Goal: Information Seeking & Learning: Find specific fact

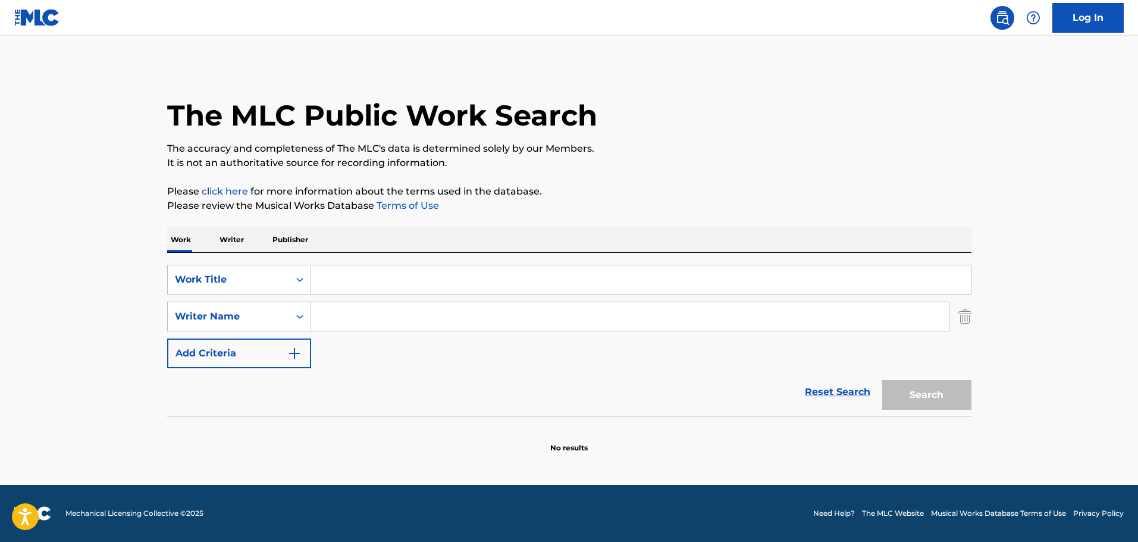
click at [338, 293] on input "Search Form" at bounding box center [641, 279] width 660 height 29
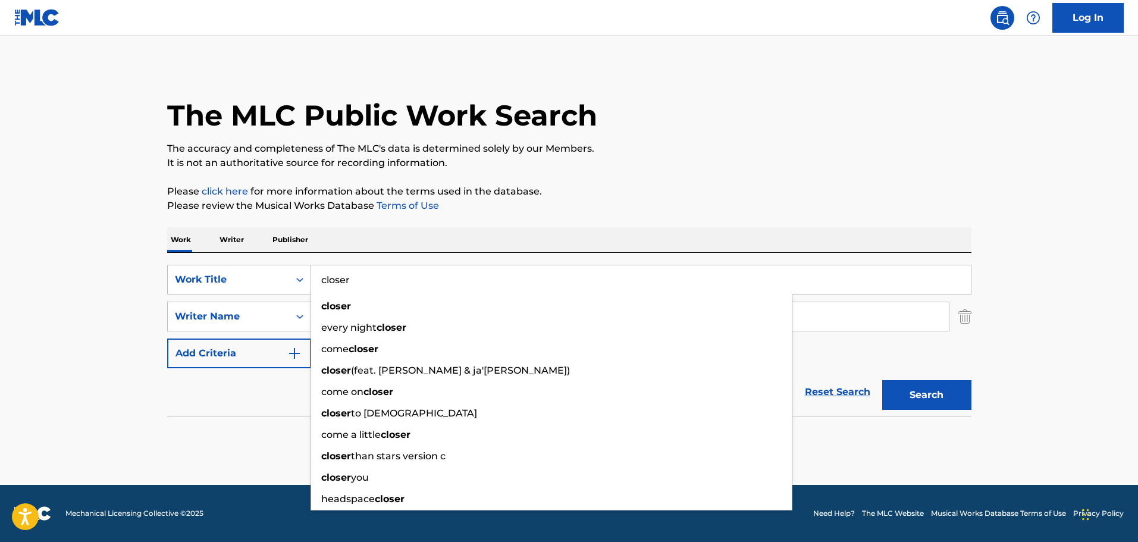
type input "closer"
click at [542, 218] on div "The MLC Public Work Search The accuracy and completeness of The MLC's data is d…" at bounding box center [569, 259] width 833 height 388
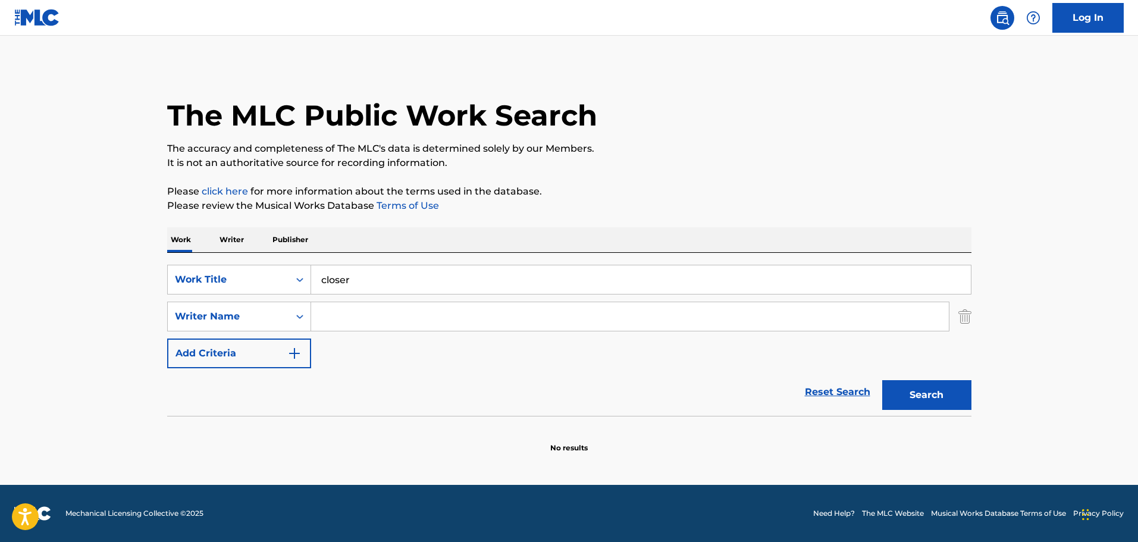
click at [355, 323] on input "Search Form" at bounding box center [630, 316] width 638 height 29
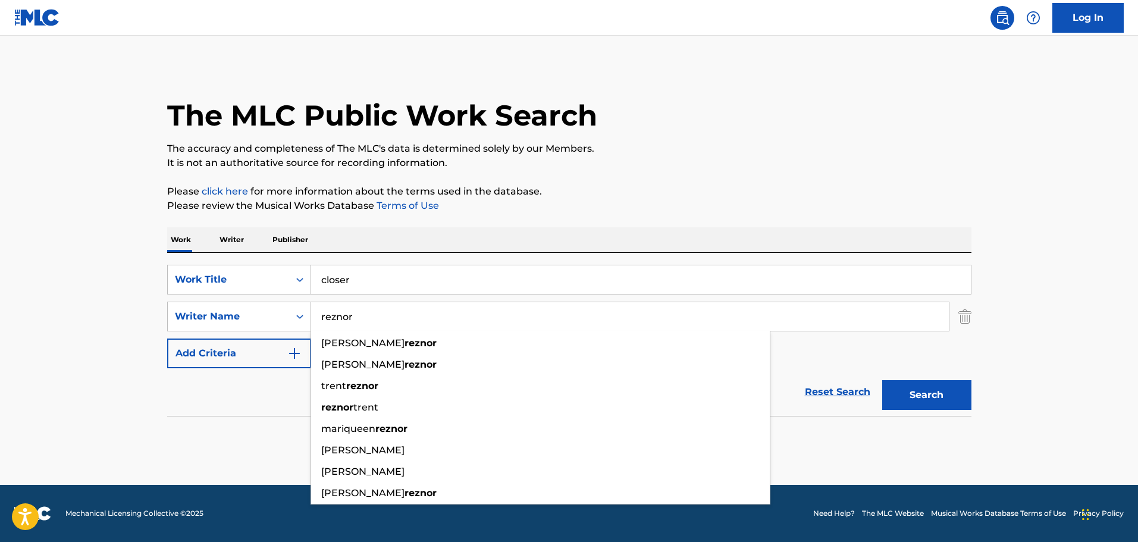
type input "reznor"
click at [882, 380] on button "Search" at bounding box center [926, 395] width 89 height 30
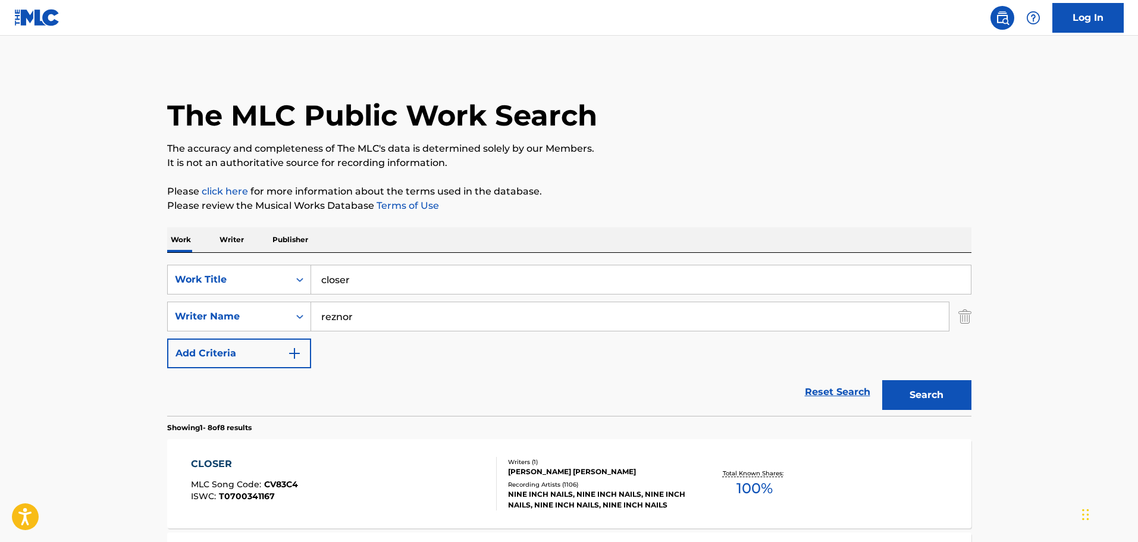
click at [380, 466] on div "CLOSER MLC Song Code : CV83C4 ISWC : T0700341167" at bounding box center [344, 484] width 306 height 54
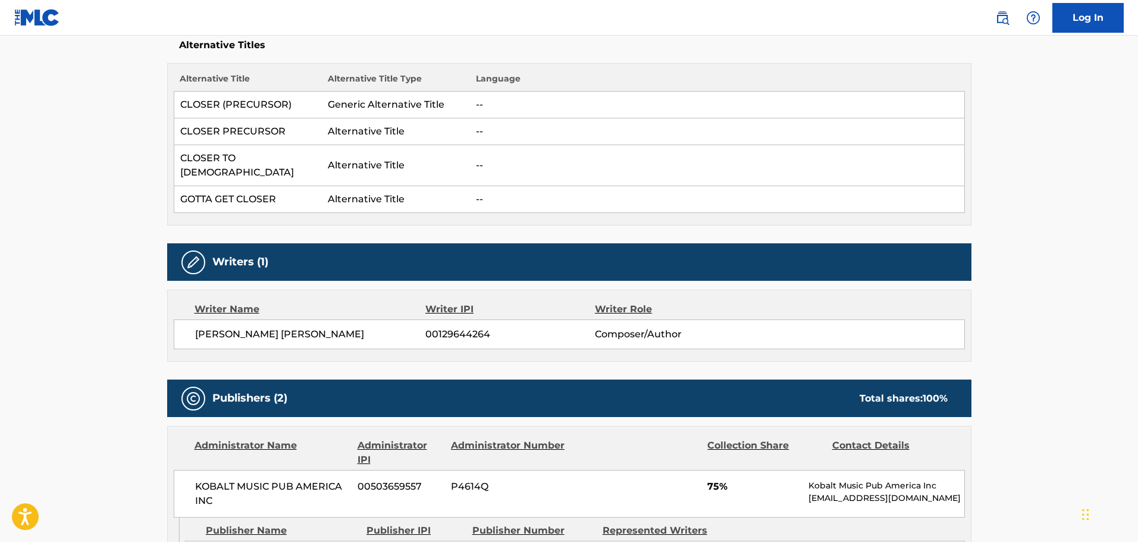
scroll to position [178, 0]
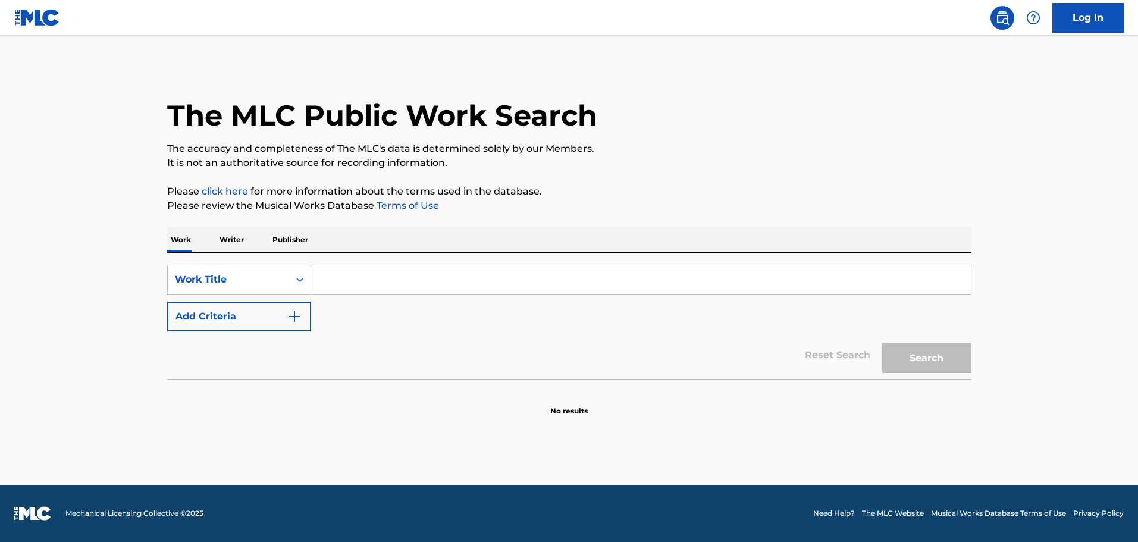
click at [364, 290] on input "Search Form" at bounding box center [641, 279] width 660 height 29
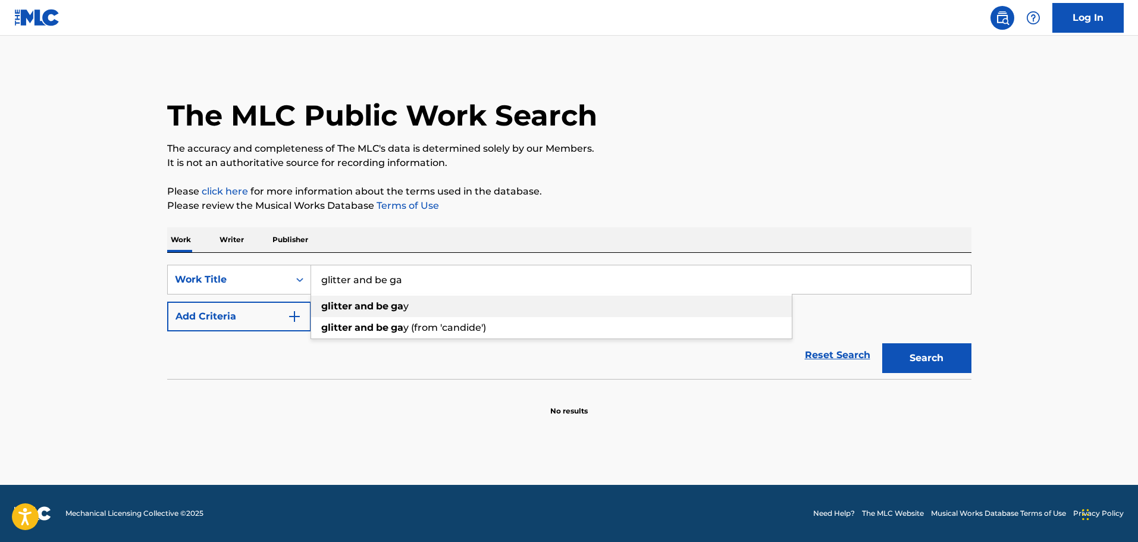
click at [365, 317] on div "glitter and be ga y" at bounding box center [551, 306] width 481 height 21
click at [438, 259] on div "SearchWithCriteria572c1211-b723-4ce6-9266-dd4ad9330e66 Work Title glitter and b…" at bounding box center [569, 316] width 804 height 126
click at [433, 274] on input "glitter and be [DEMOGRAPHIC_DATA]" at bounding box center [641, 279] width 660 height 29
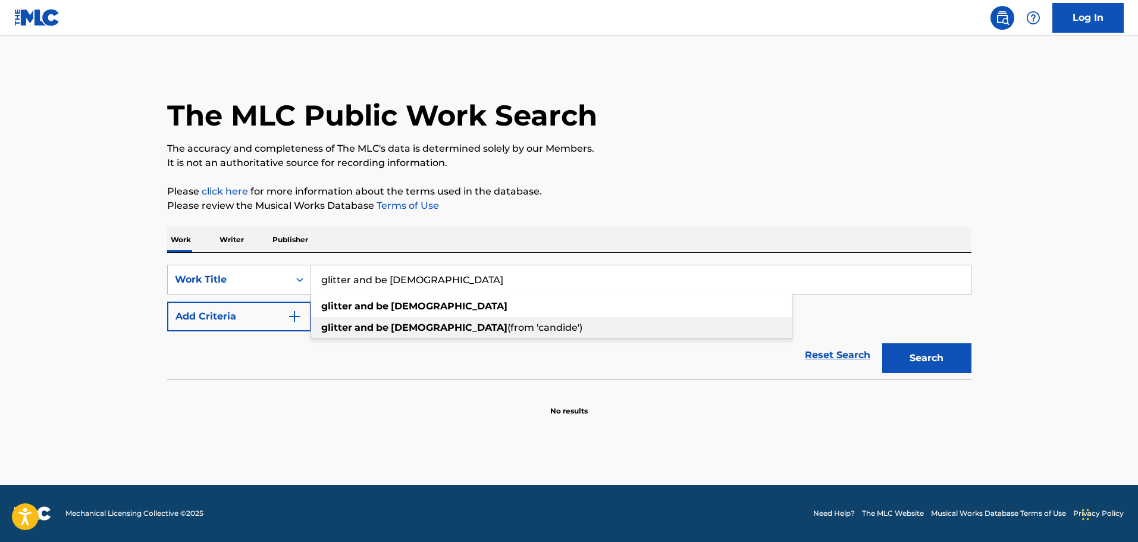
click at [429, 320] on div "glitter and be [DEMOGRAPHIC_DATA] (from 'candide')" at bounding box center [551, 327] width 481 height 21
type input "glitter and be [DEMOGRAPHIC_DATA] (from 'candide')"
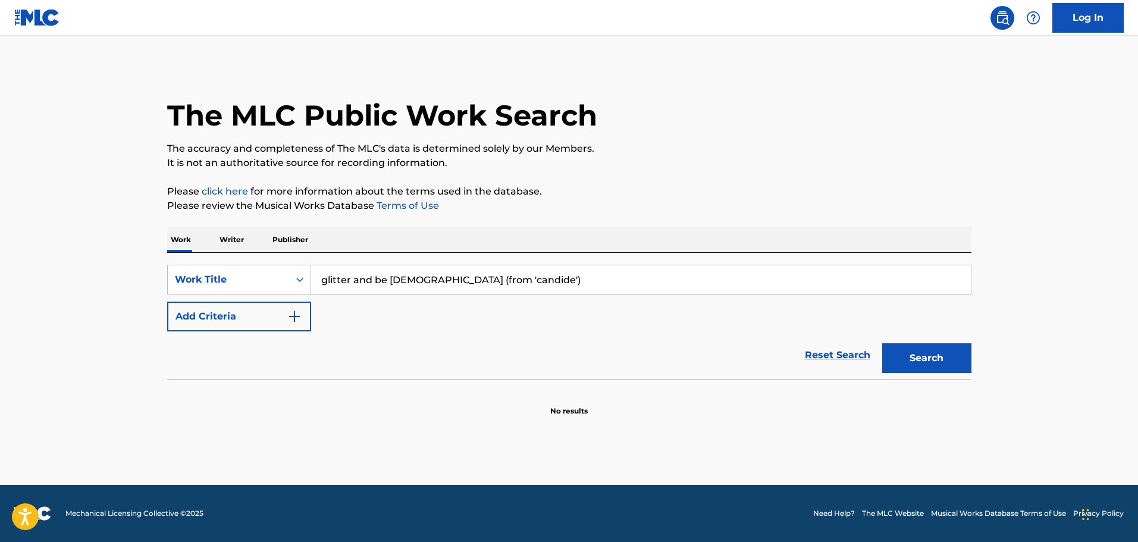
click at [923, 361] on button "Search" at bounding box center [926, 358] width 89 height 30
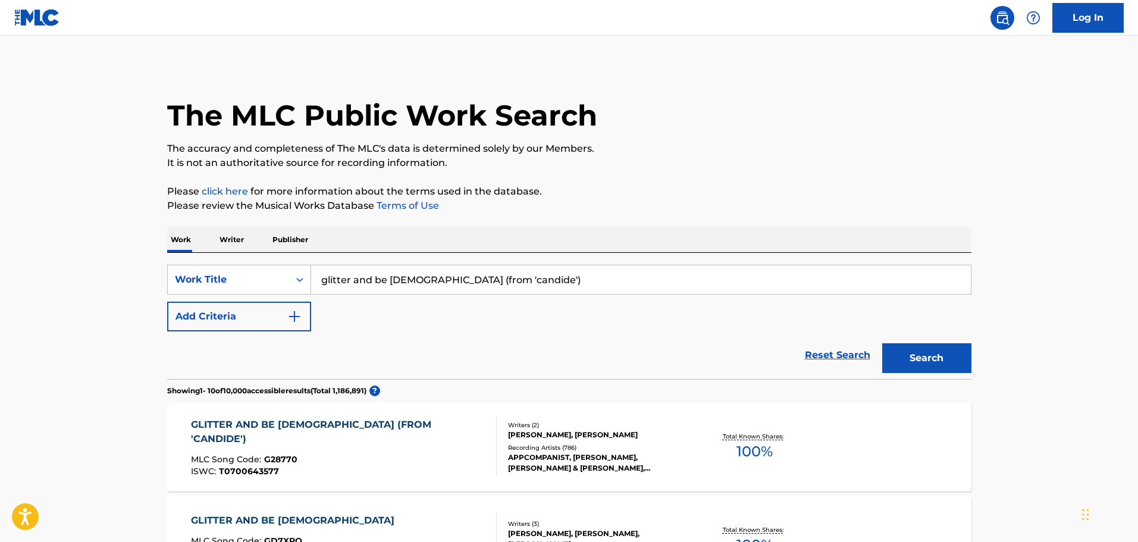
click at [381, 431] on div "GLITTER AND BE [DEMOGRAPHIC_DATA] (FROM 'CANDIDE')" at bounding box center [339, 432] width 296 height 29
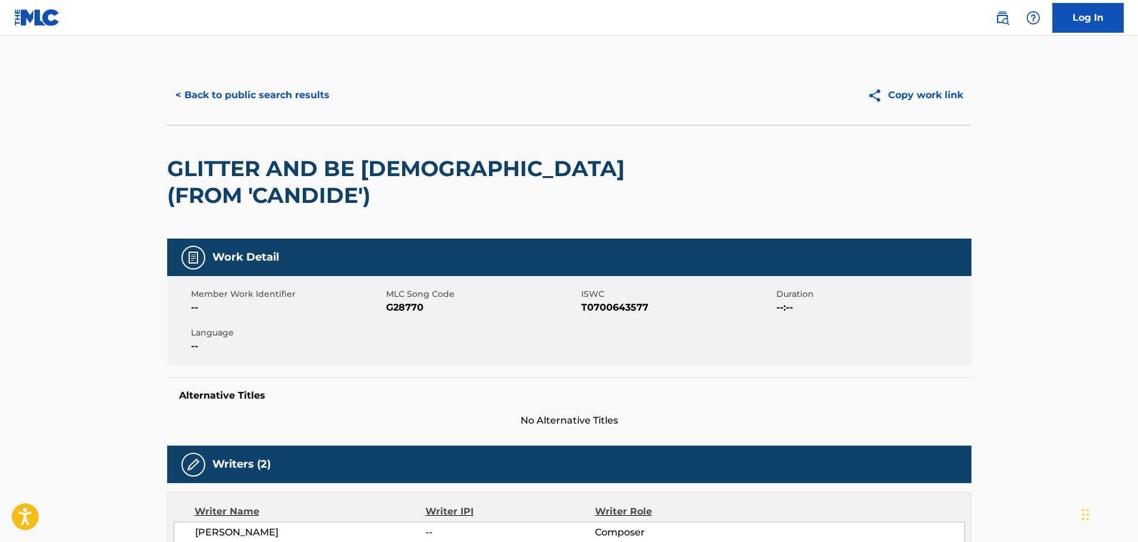
click at [295, 99] on button "< Back to public search results" at bounding box center [252, 95] width 171 height 30
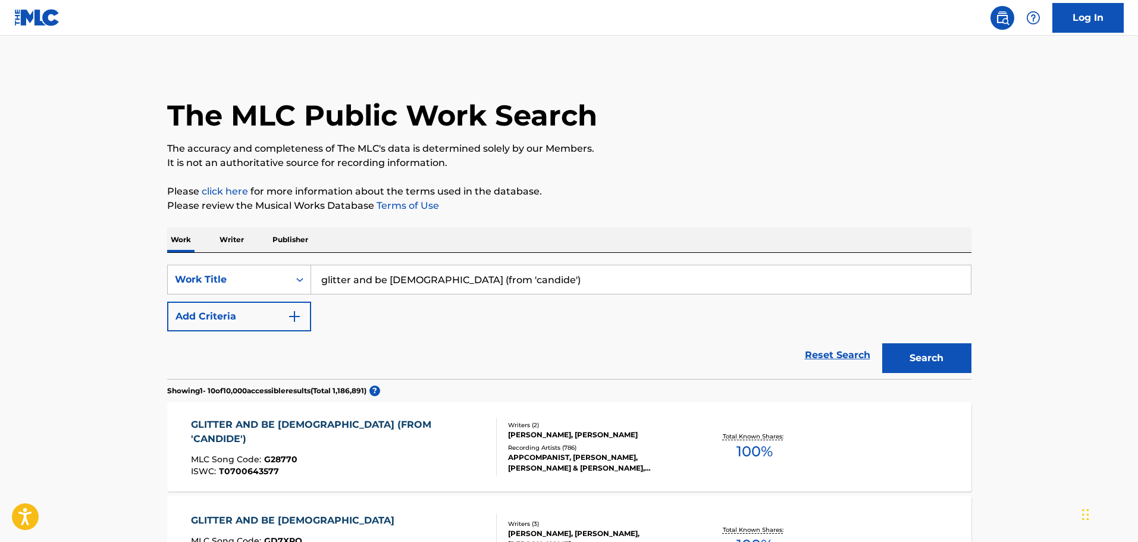
drag, startPoint x: 405, startPoint y: 279, endPoint x: 319, endPoint y: 284, distance: 85.8
click at [319, 284] on input "glitter and be [DEMOGRAPHIC_DATA] (from 'candide')" at bounding box center [641, 279] width 660 height 29
type input "make our garden grow (from 'candide')"
click at [882, 343] on button "Search" at bounding box center [926, 358] width 89 height 30
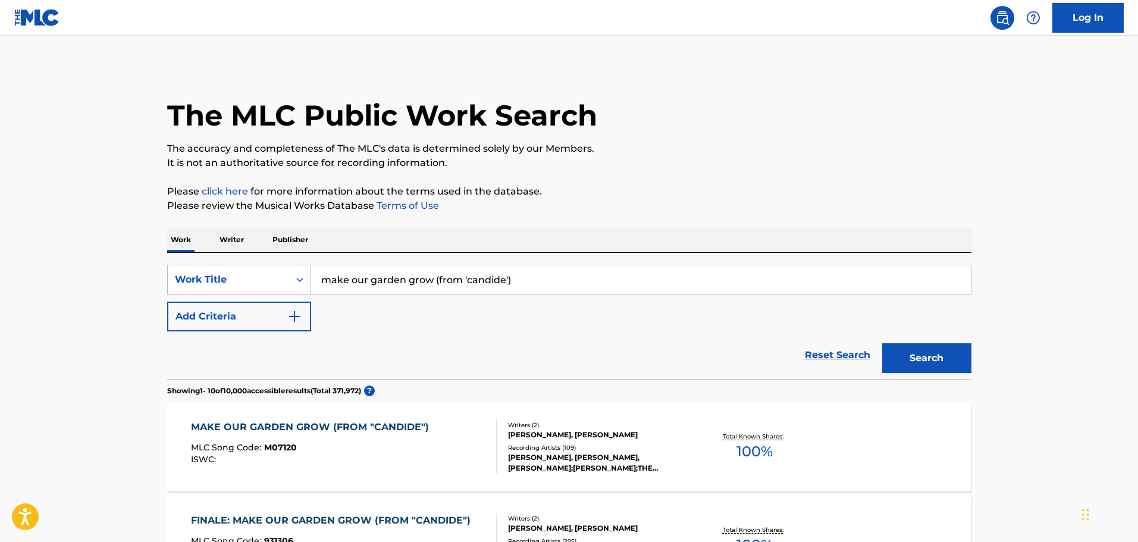
click at [314, 420] on div "MAKE OUR GARDEN GROW (FROM "CANDIDE")" at bounding box center [313, 427] width 244 height 14
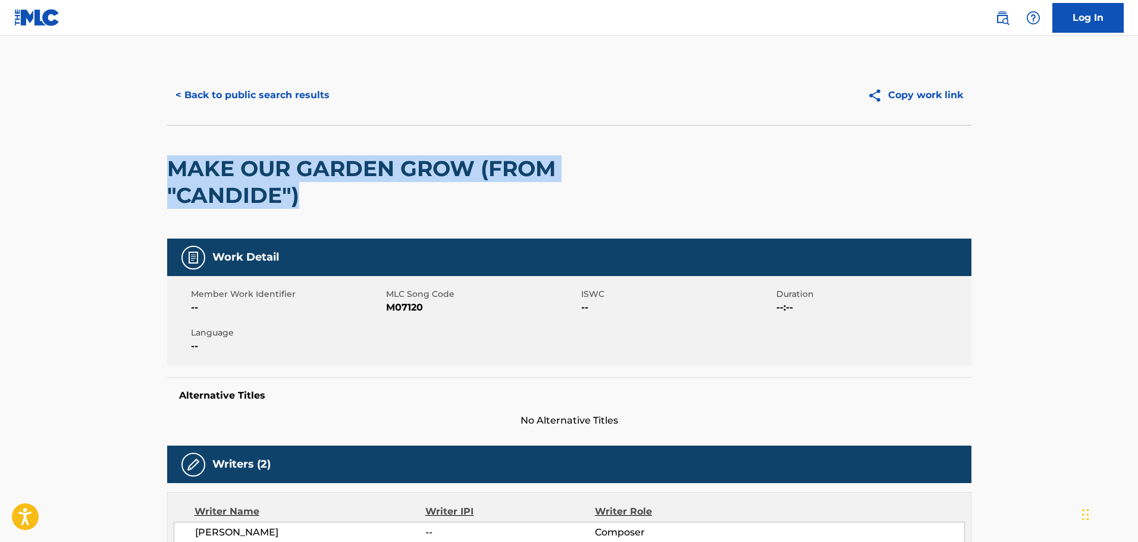
drag, startPoint x: 160, startPoint y: 167, endPoint x: 343, endPoint y: 209, distance: 187.3
copy h2 "MAKE OUR GARDEN GROW (FROM "CANDIDE")"
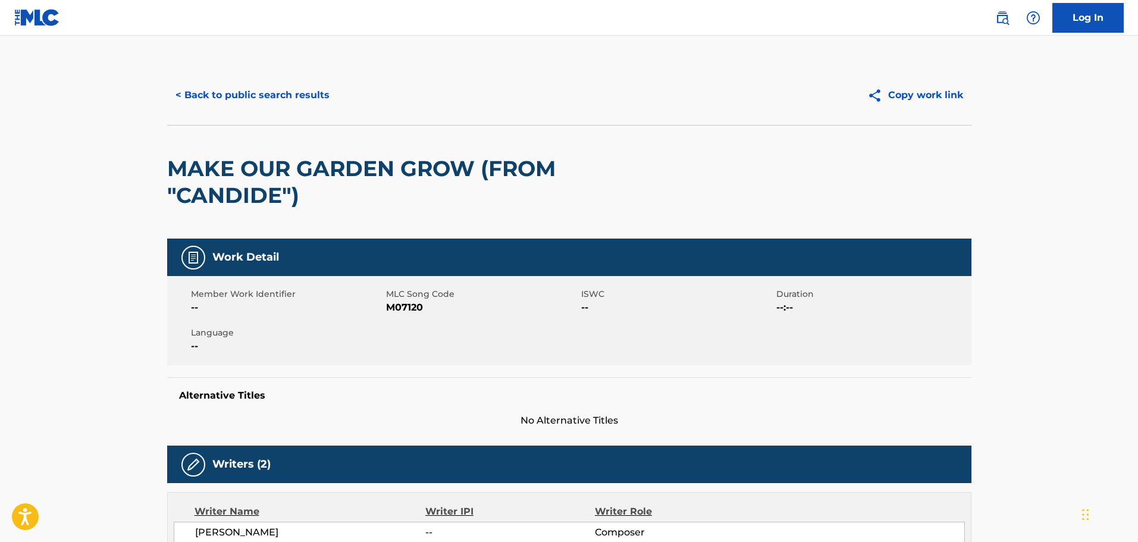
click at [690, 384] on div "Alternative Titles No Alternative Titles" at bounding box center [569, 402] width 804 height 51
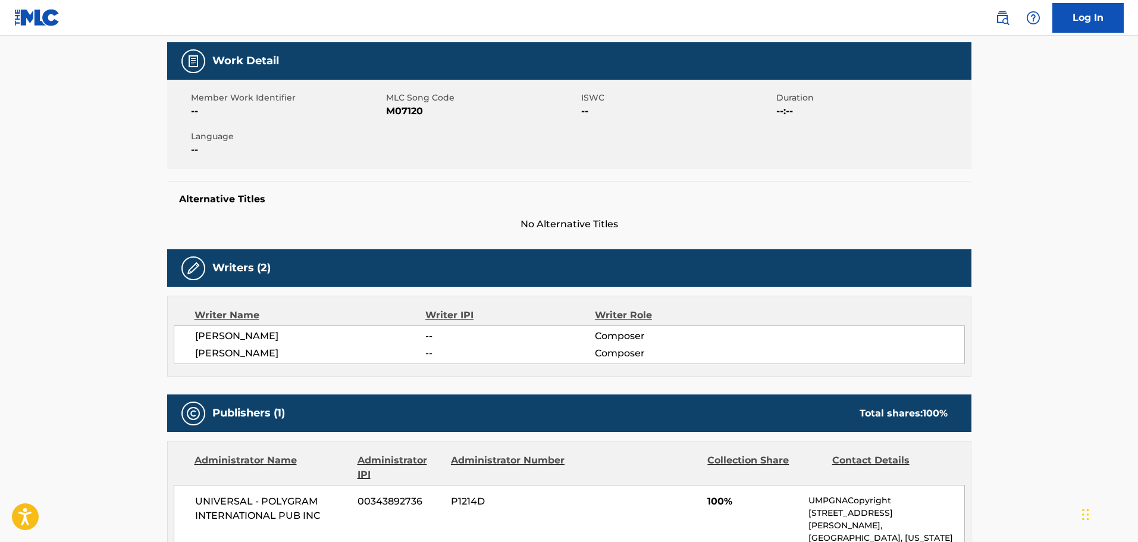
scroll to position [297, 0]
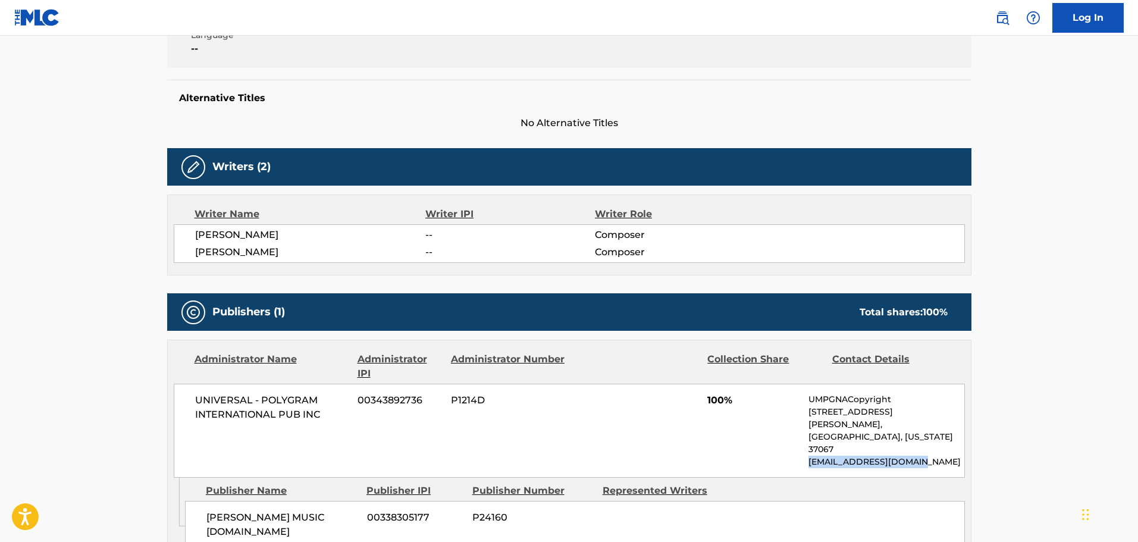
drag, startPoint x: 811, startPoint y: 437, endPoint x: 947, endPoint y: 433, distance: 136.3
click at [947, 456] on p "[EMAIL_ADDRESS][DOMAIN_NAME]" at bounding box center [886, 462] width 155 height 12
copy p "[EMAIL_ADDRESS][DOMAIN_NAME]"
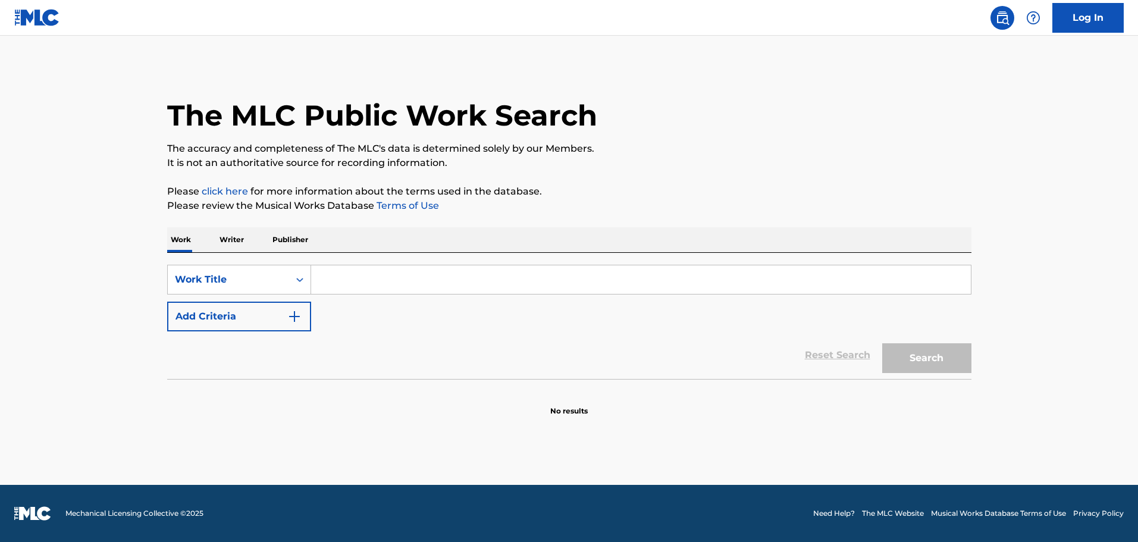
click at [390, 281] on input "Search Form" at bounding box center [641, 279] width 660 height 29
type input "e"
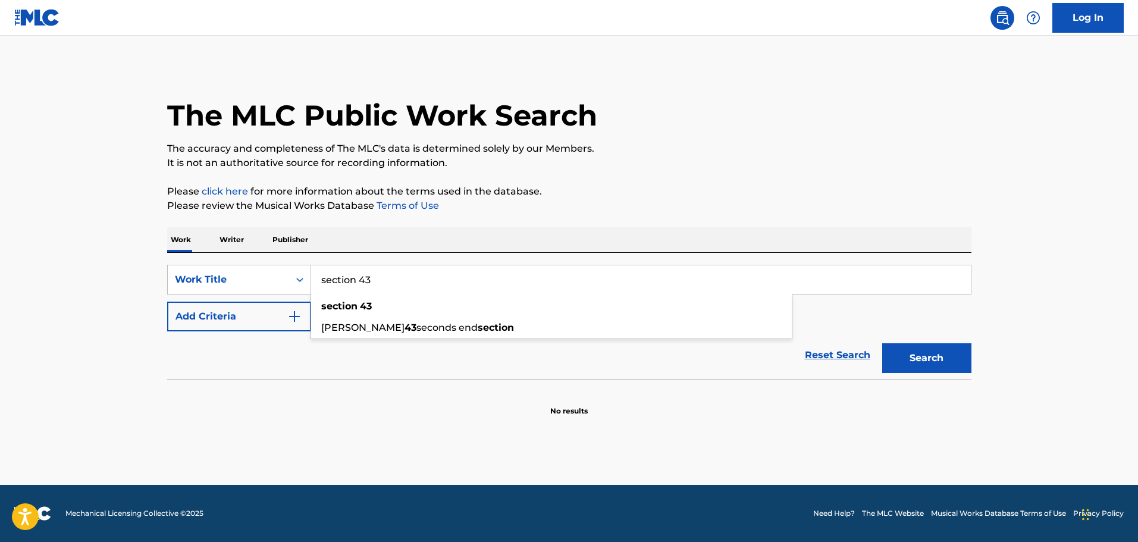
type input "section 43"
click at [777, 207] on p "Please review the Musical Works Database Terms of Use" at bounding box center [569, 206] width 804 height 14
click at [289, 314] on img "Search Form" at bounding box center [294, 316] width 14 height 14
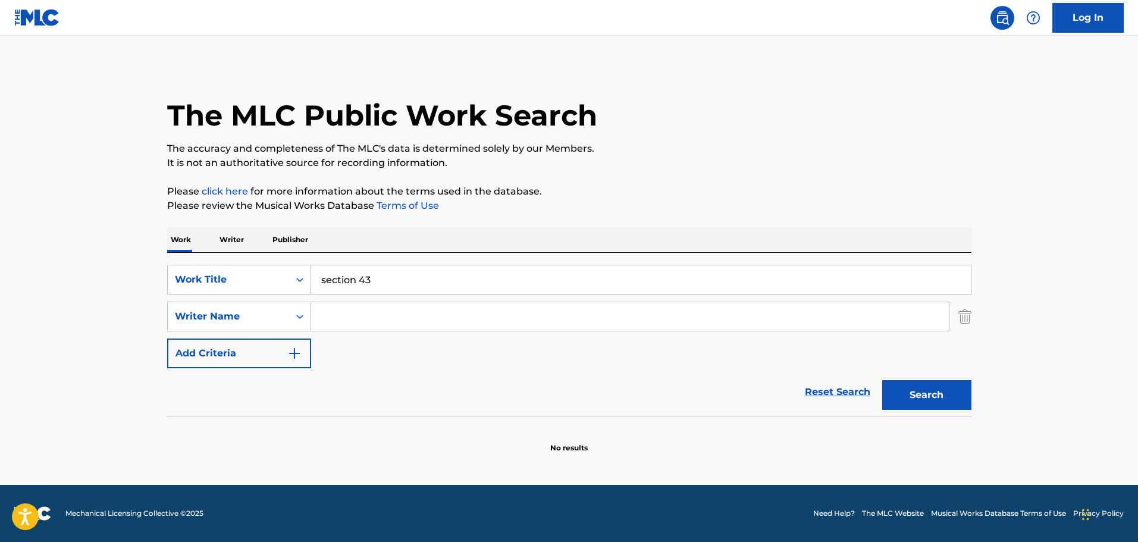
click at [339, 308] on input "Search Form" at bounding box center [630, 316] width 638 height 29
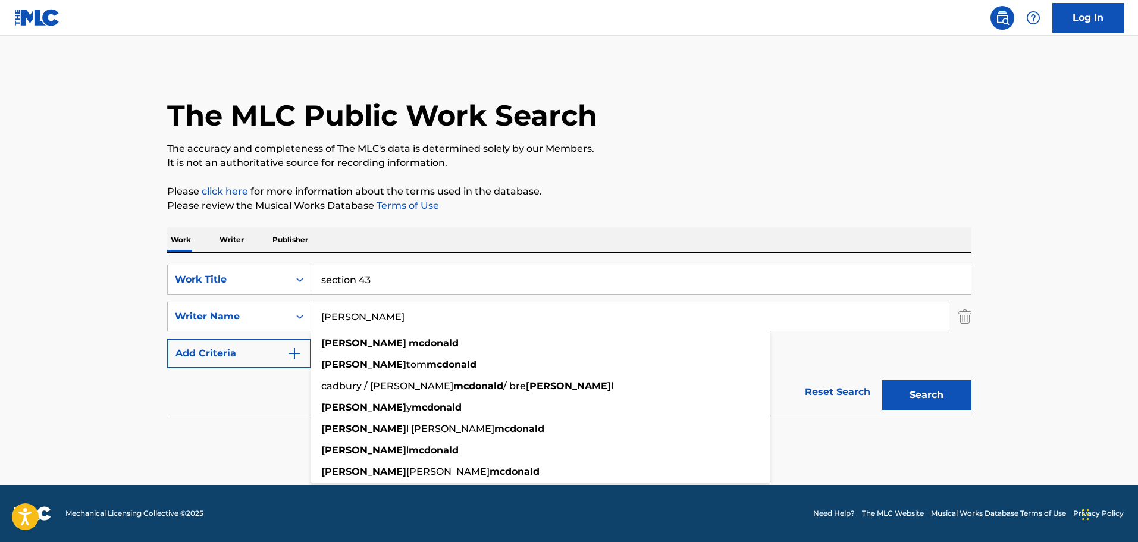
type input "joe mcdonald"
click at [882, 380] on button "Search" at bounding box center [926, 395] width 89 height 30
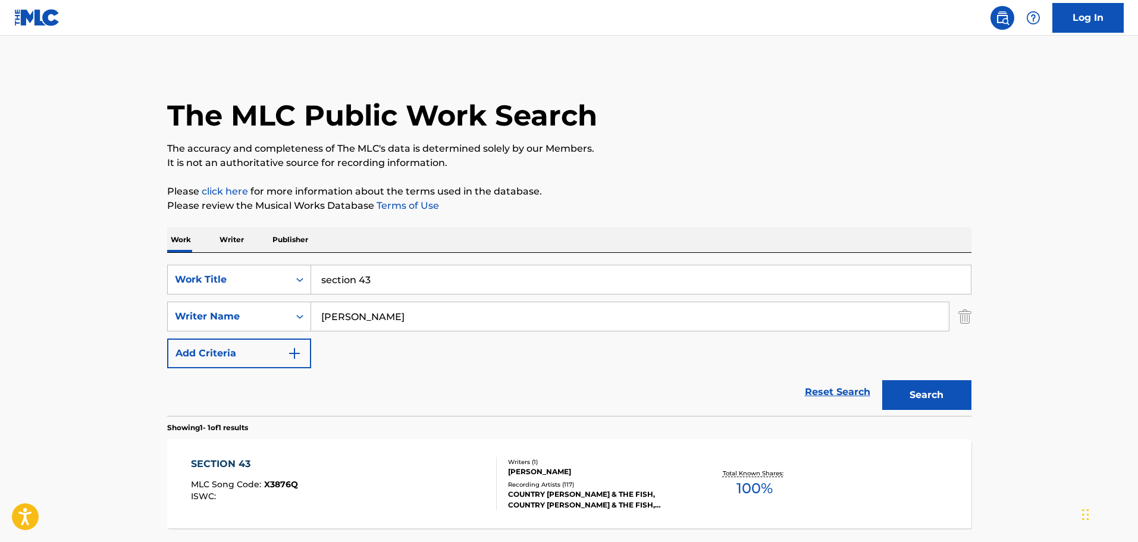
click at [270, 482] on span "X3876Q" at bounding box center [281, 484] width 34 height 11
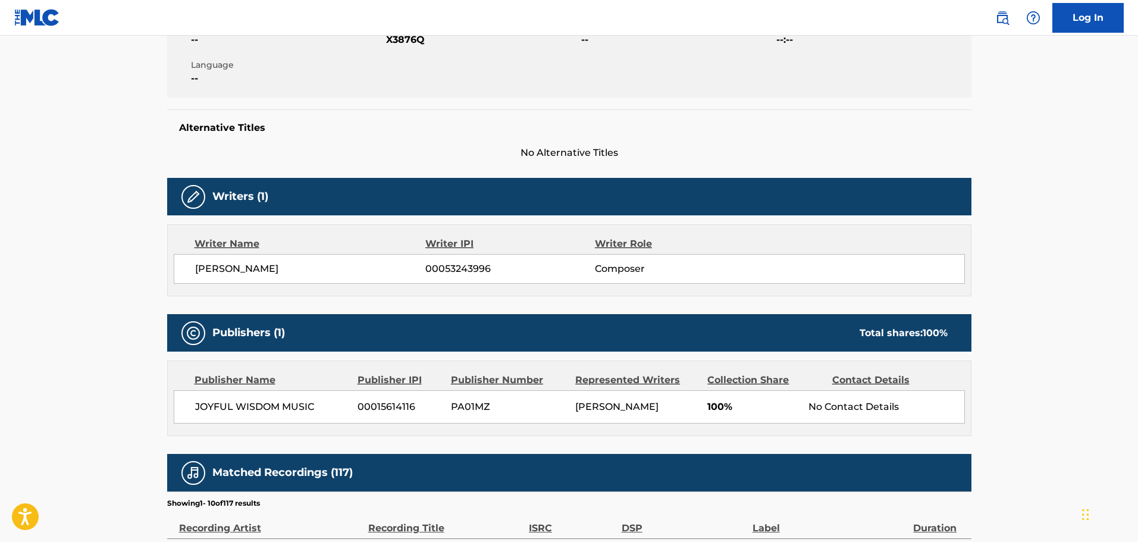
scroll to position [238, 0]
